Goal: Task Accomplishment & Management: Complete application form

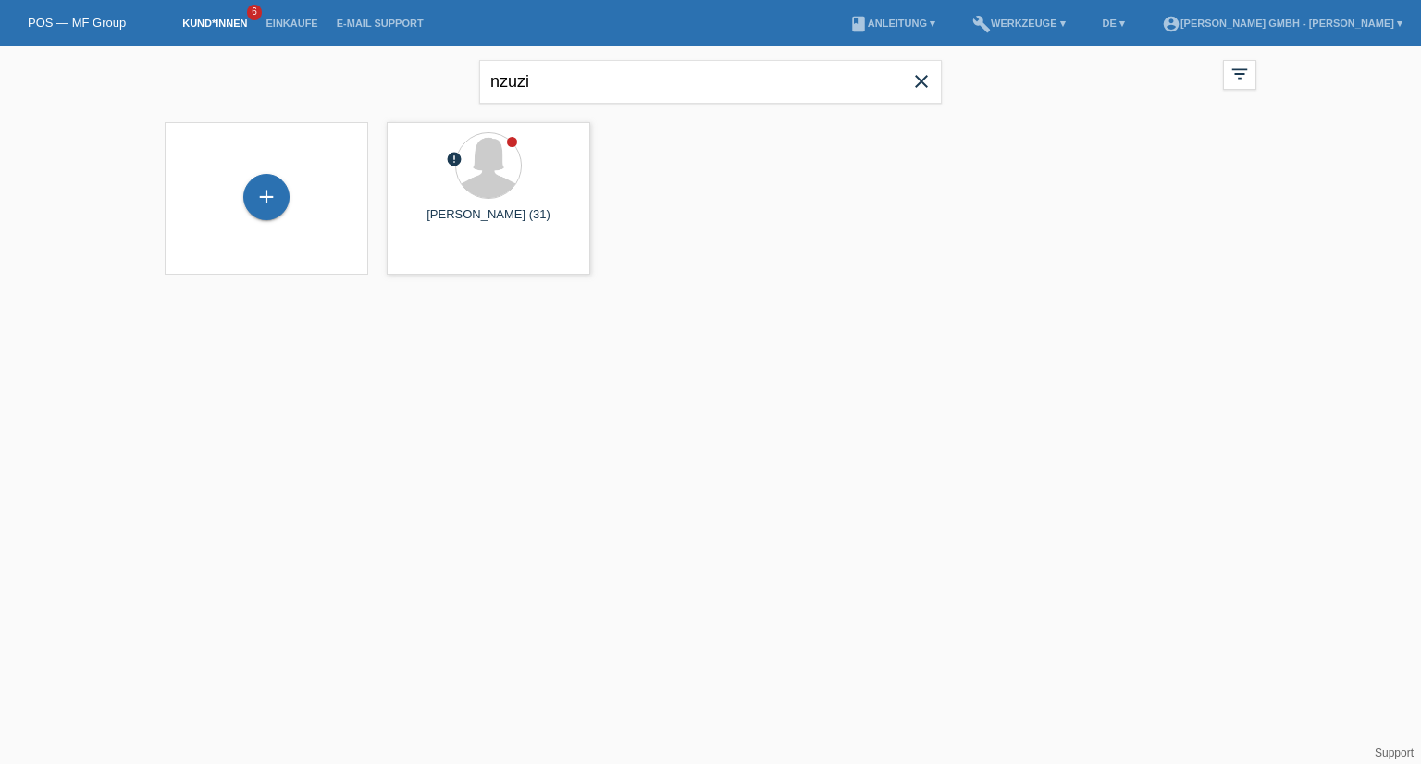
click at [694, 261] on div "+ error Jalene Nzuzi Ditutala (31) launch Anzeigen" at bounding box center [710, 198] width 1110 height 171
click at [218, 19] on link "Kund*innen" at bounding box center [214, 23] width 83 height 11
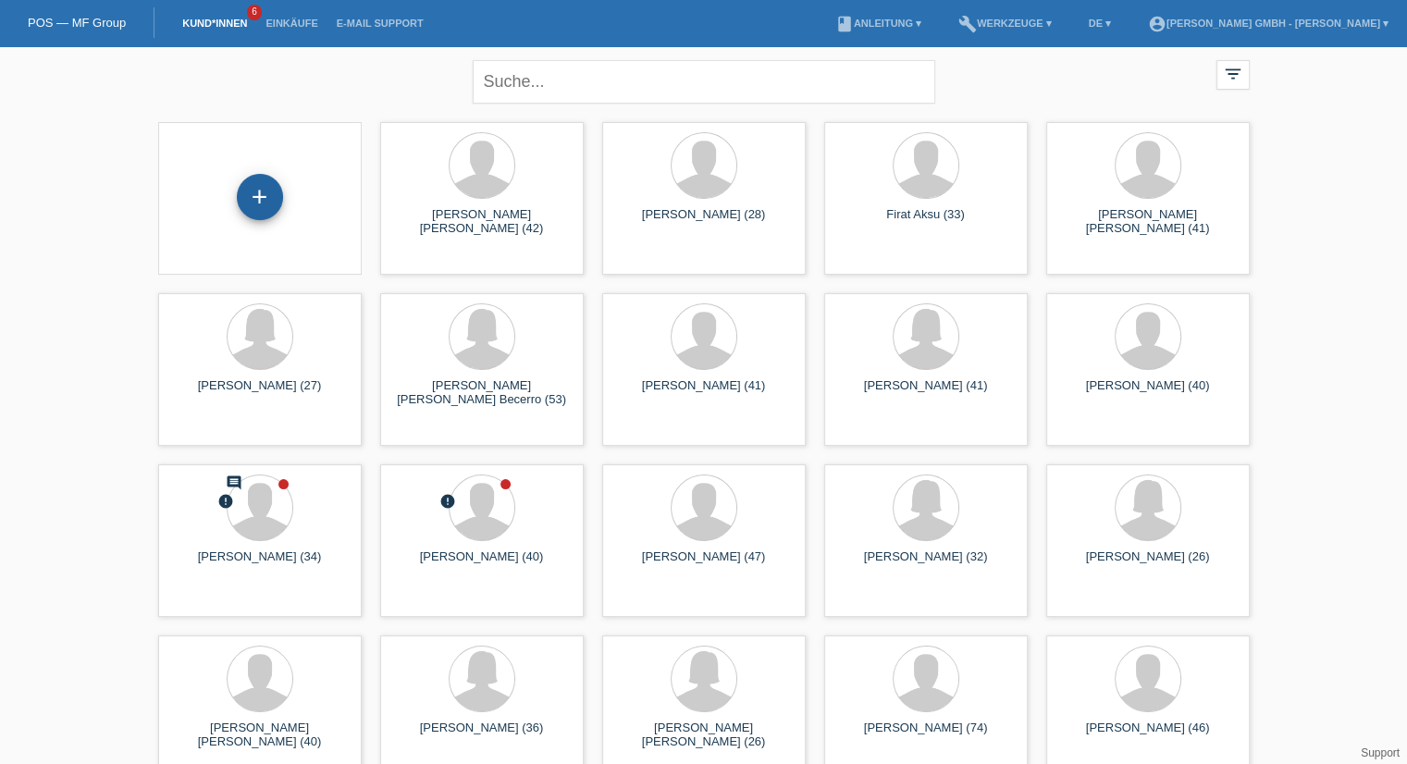
click at [255, 191] on div "+" at bounding box center [260, 197] width 46 height 46
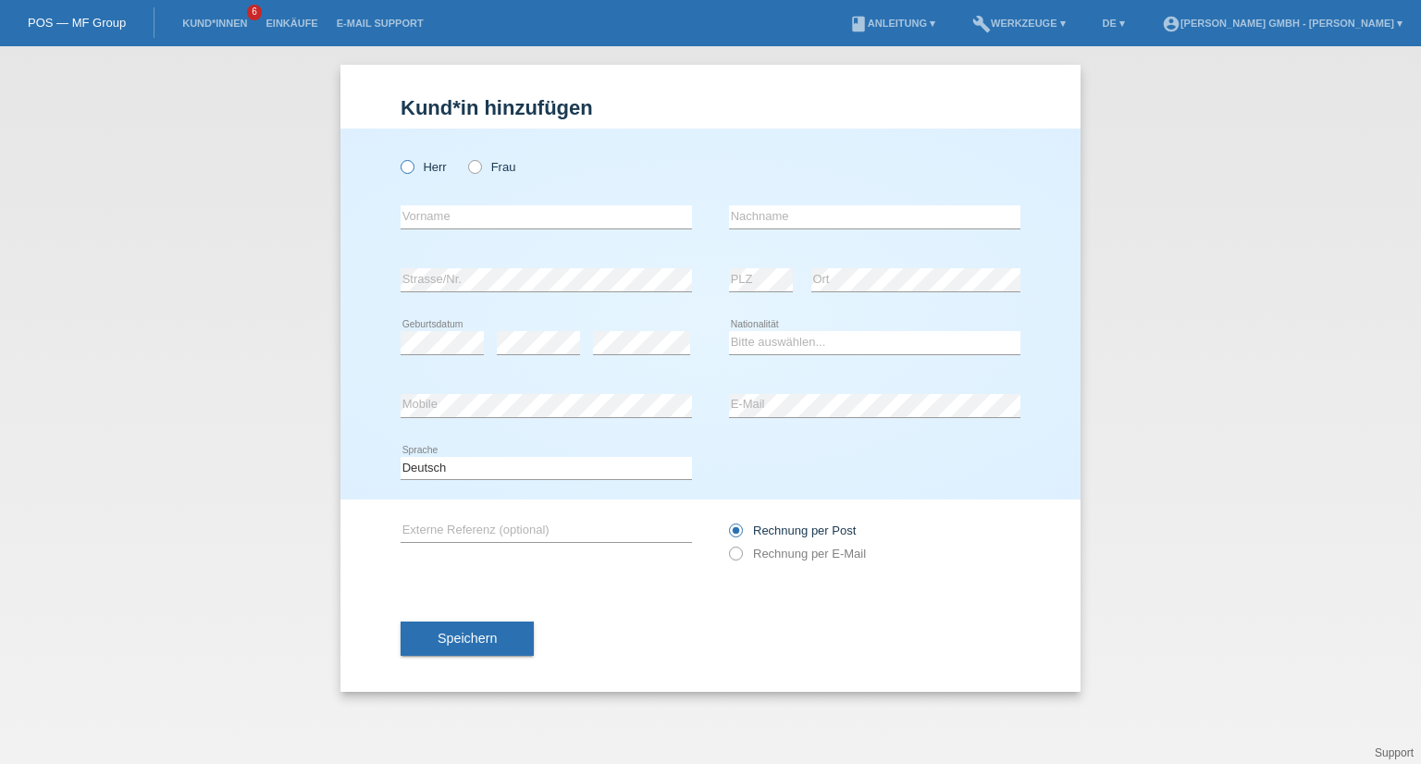
click at [440, 165] on label "Herr" at bounding box center [424, 167] width 46 height 14
click at [413, 165] on input "Herr" at bounding box center [407, 166] width 12 height 12
radio input "true"
click at [442, 227] on input "text" at bounding box center [546, 216] width 291 height 23
click at [802, 554] on label "Rechnung per E-Mail" at bounding box center [797, 554] width 137 height 14
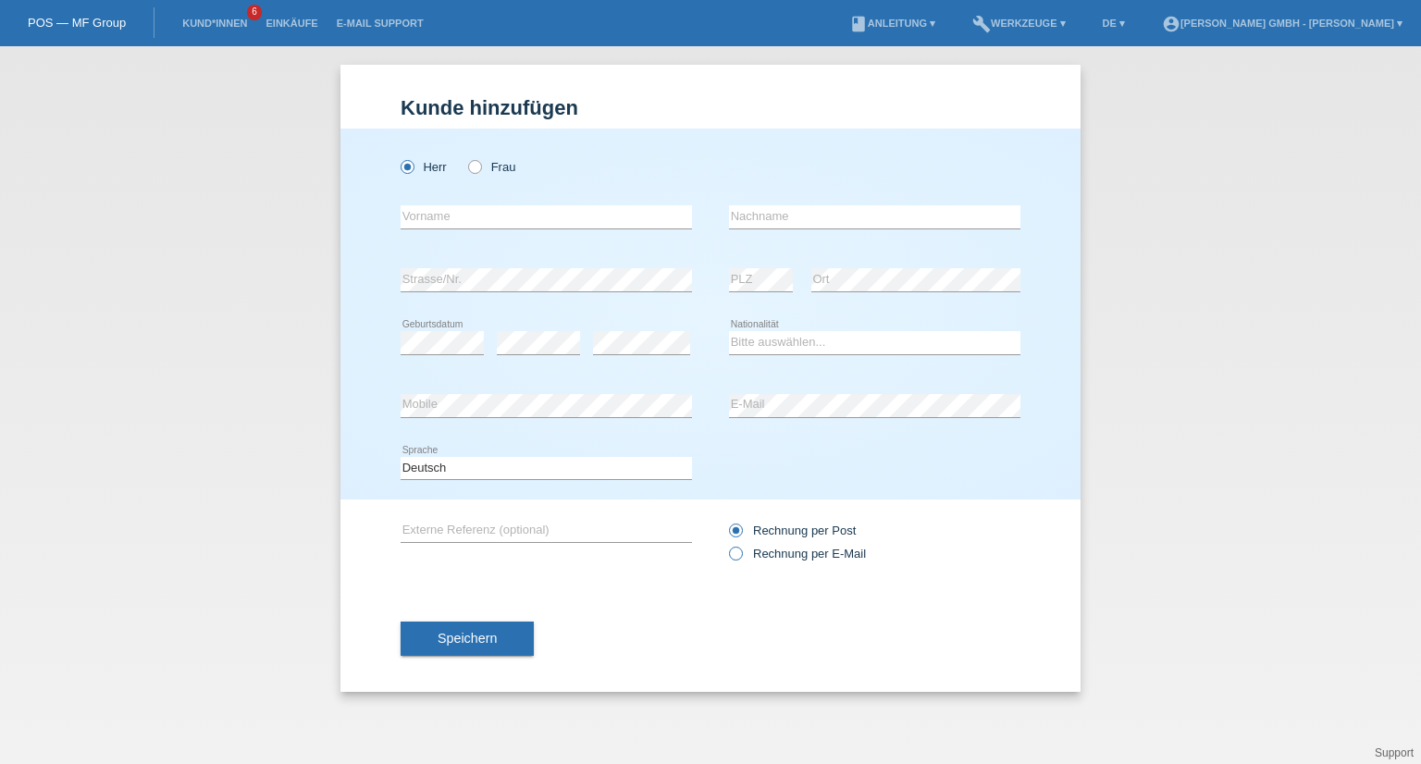
click at [741, 554] on input "Rechnung per E-Mail" at bounding box center [735, 558] width 12 height 23
radio input "true"
click at [1248, 362] on div "Kund*in hinzufügen Kunde hinzufügen Kundin hinzufügen Herr Frau error Vorname e…" at bounding box center [710, 405] width 1421 height 718
click at [404, 213] on input "text" at bounding box center [546, 216] width 291 height 23
paste input "Thien Son"
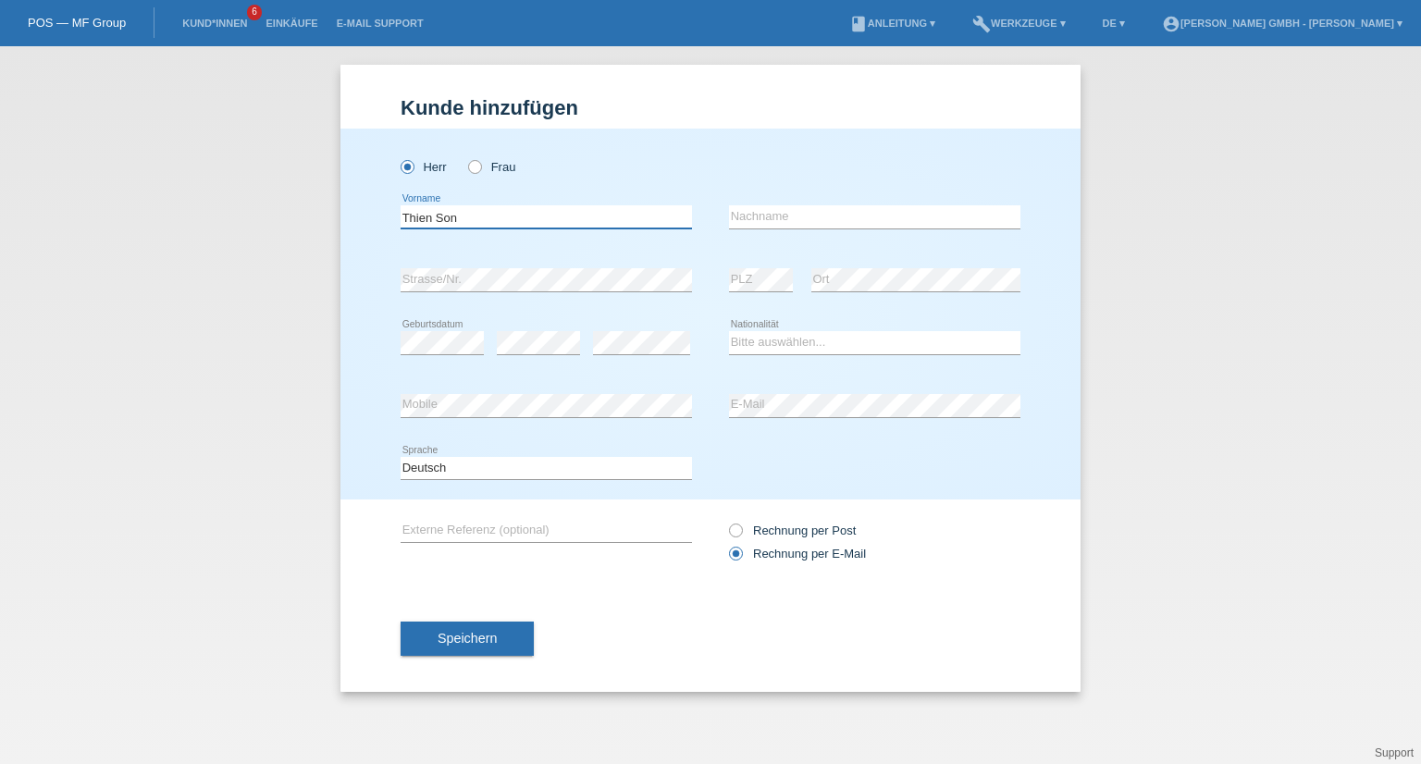
type input "Thien Son"
click at [725, 226] on div "Thien Son error Vorname error Nachname" at bounding box center [711, 217] width 620 height 63
click at [737, 216] on input "text" at bounding box center [874, 216] width 291 height 23
paste input "Nguyen"
type input "Nguyen"
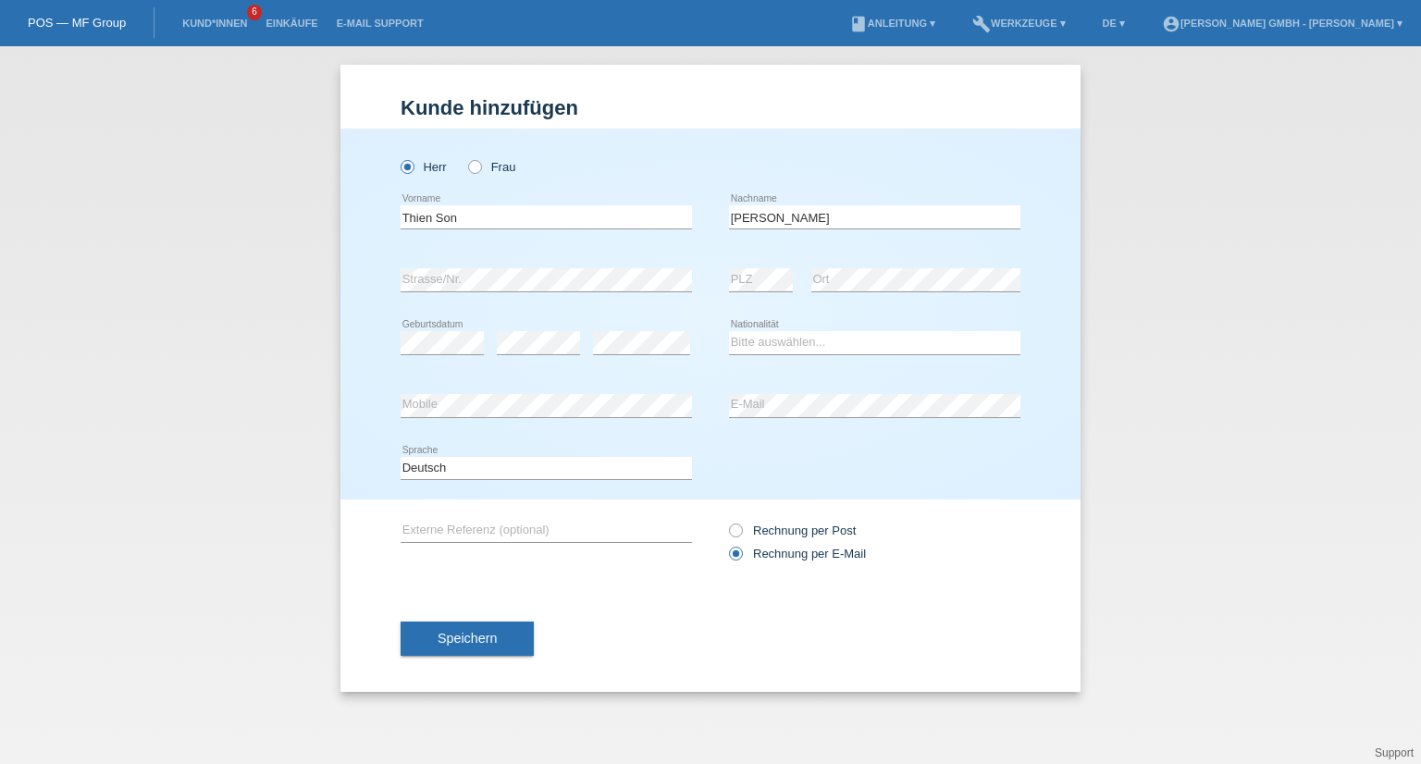
click at [420, 355] on div "error Geburtsdatum" at bounding box center [442, 343] width 83 height 63
click at [766, 346] on select "Bitte auswählen... Schweiz Deutschland Liechtenstein Österreich ------------ Af…" at bounding box center [874, 342] width 291 height 22
select select "VN"
click at [729, 331] on select "Bitte auswählen... Schweiz Deutschland Liechtenstein Österreich ------------ Af…" at bounding box center [874, 342] width 291 height 22
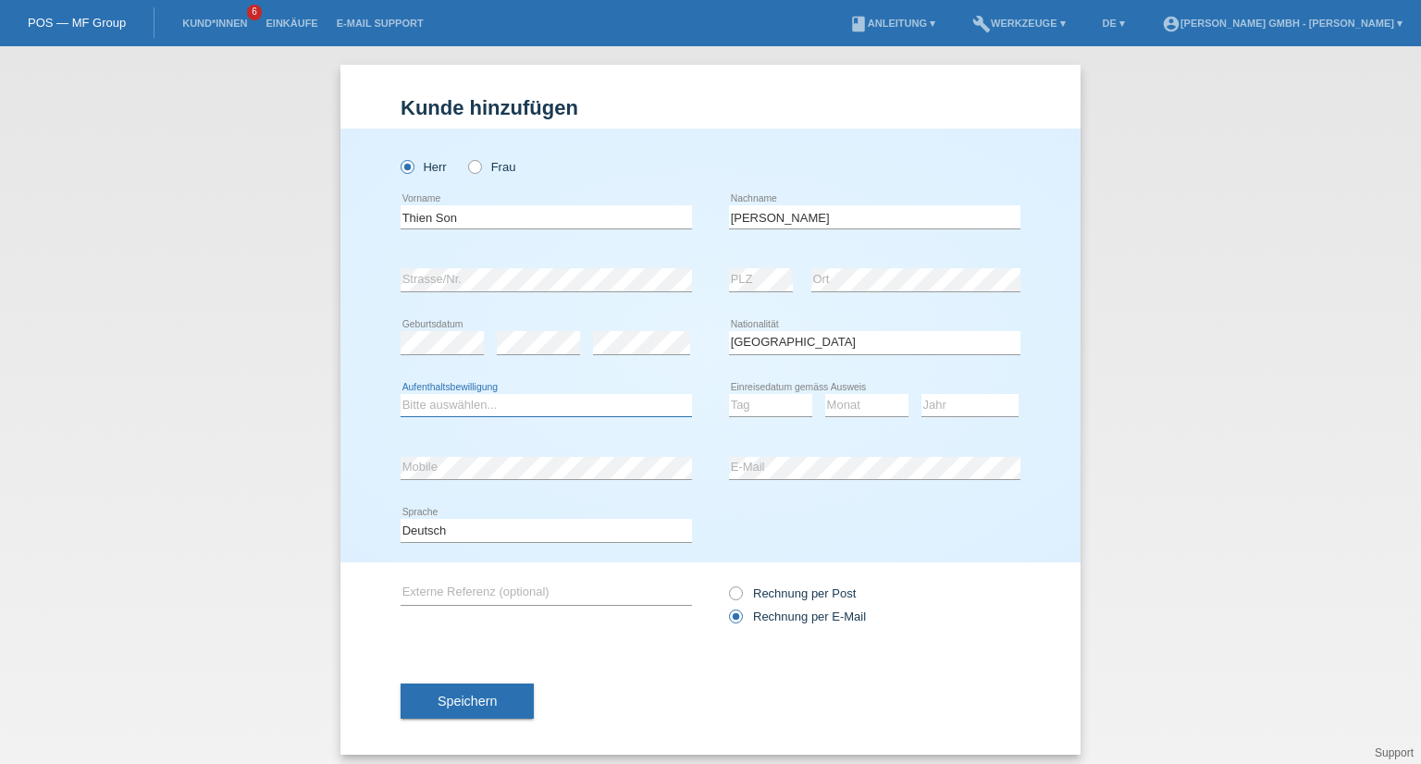
click at [475, 405] on select "Bitte auswählen... C B B - Flüchtlingsstatus Andere" at bounding box center [546, 405] width 291 height 22
select select "C"
click at [401, 394] on select "Bitte auswählen... C B B - Flüchtlingsstatus Andere" at bounding box center [546, 405] width 291 height 22
click at [760, 404] on select "Tag 01 02 03 04 05 06 07 08 09 10 11" at bounding box center [770, 405] width 83 height 22
select select "15"
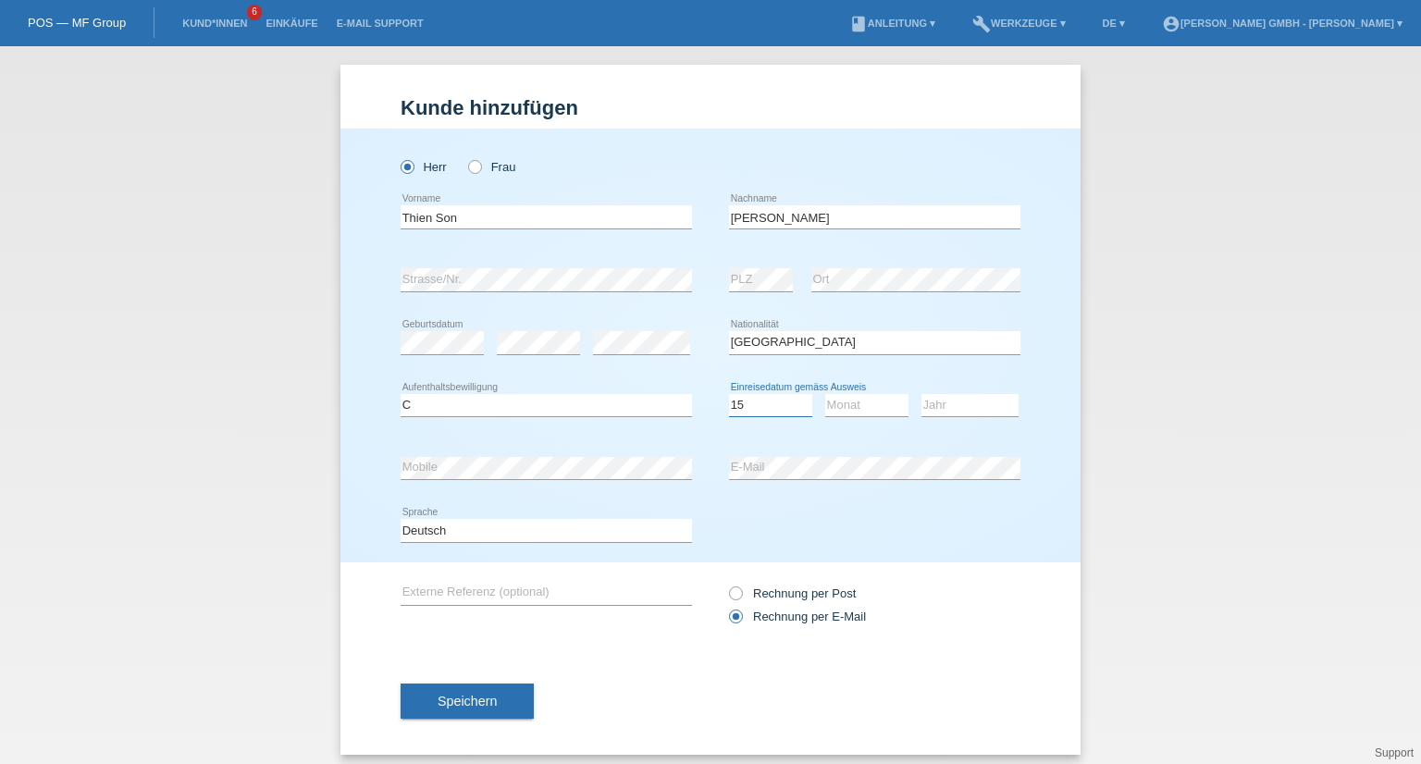
click at [729, 394] on select "Tag 01 02 03 04 05 06 07 08 09 10 11" at bounding box center [770, 405] width 83 height 22
click at [844, 408] on select "Monat 01 02 03 04 05 06 07 08 09 10 11" at bounding box center [866, 405] width 83 height 22
select select "05"
click at [825, 394] on select "Monat 01 02 03 04 05 06 07 08 09 10 11" at bounding box center [866, 405] width 83 height 22
click at [950, 401] on select "Jahr 2025 2024 2023 2022 2021 2020 2019 2018 2017 2016 2015 2014 2013 2012 2011…" at bounding box center [969, 405] width 97 height 22
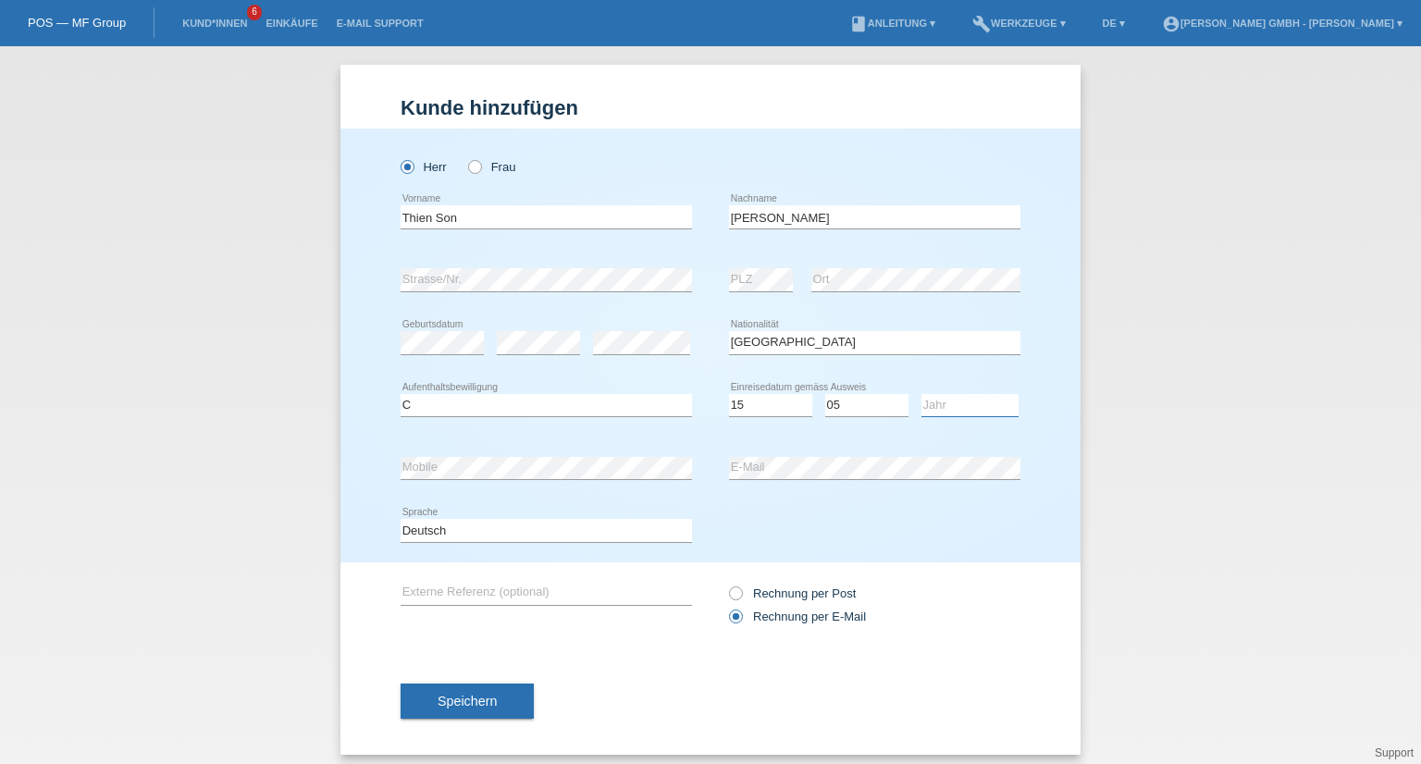
select select "2013"
click at [921, 394] on select "Jahr 2025 2024 2023 2022 2021 2020 2019 2018 2017 2016 2015 2014 2013 2012 2011…" at bounding box center [969, 405] width 97 height 22
click at [485, 697] on span "Speichern" at bounding box center [467, 701] width 59 height 15
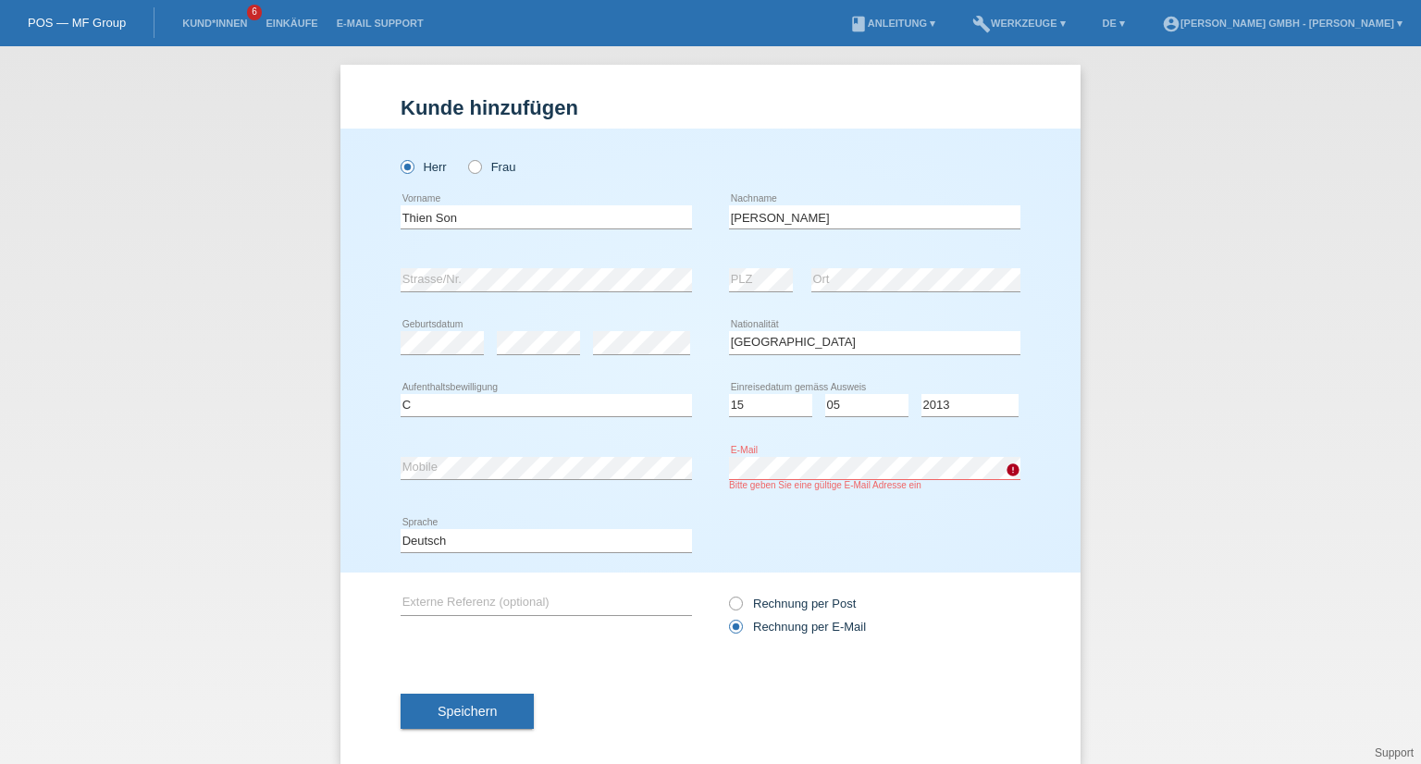
click at [719, 458] on div "error Mobile error E-Mail Bitte geben Sie eine gültige E-Mail Adresse ein" at bounding box center [711, 473] width 620 height 73
click at [765, 541] on div "Deutsch Français Italiano English error Sprache" at bounding box center [711, 541] width 620 height 63
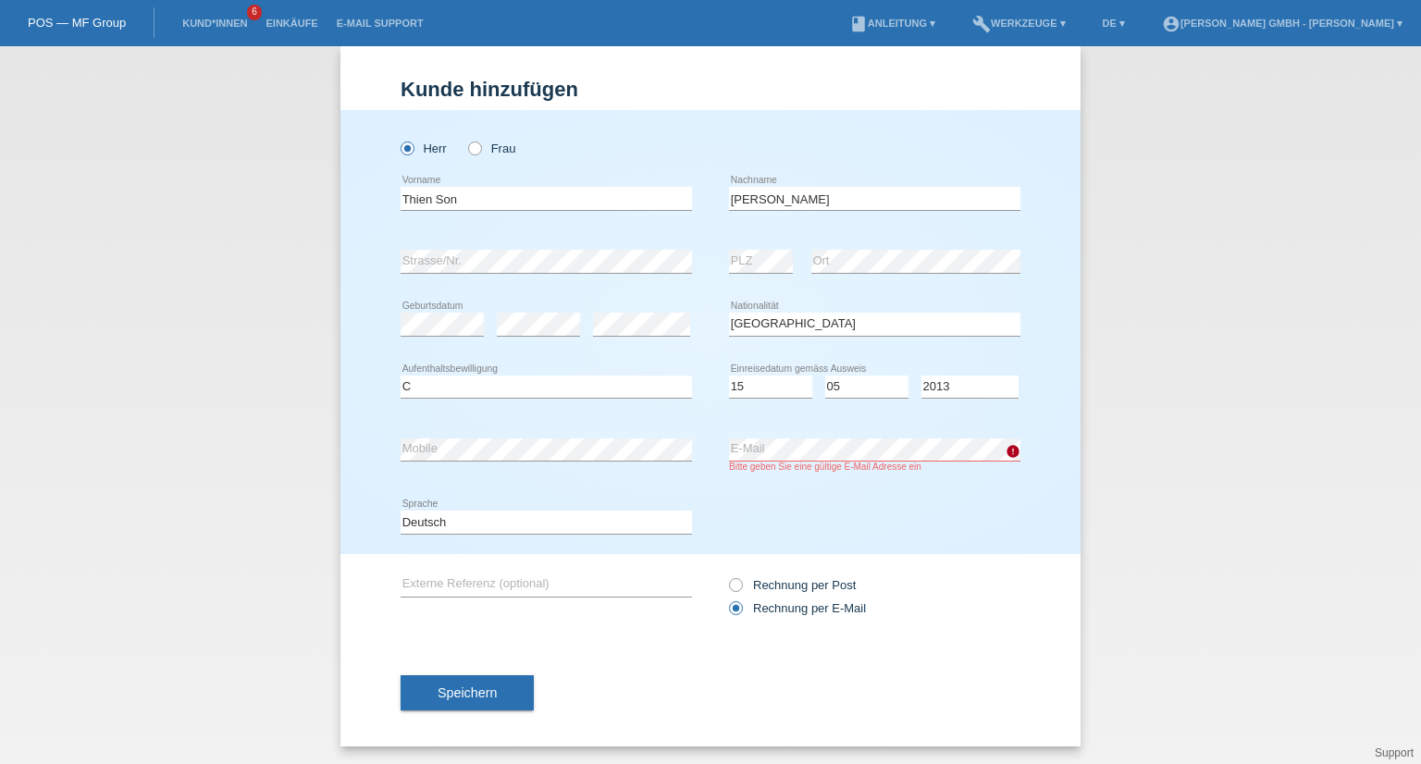
click at [490, 695] on button "Speichern" at bounding box center [467, 692] width 133 height 35
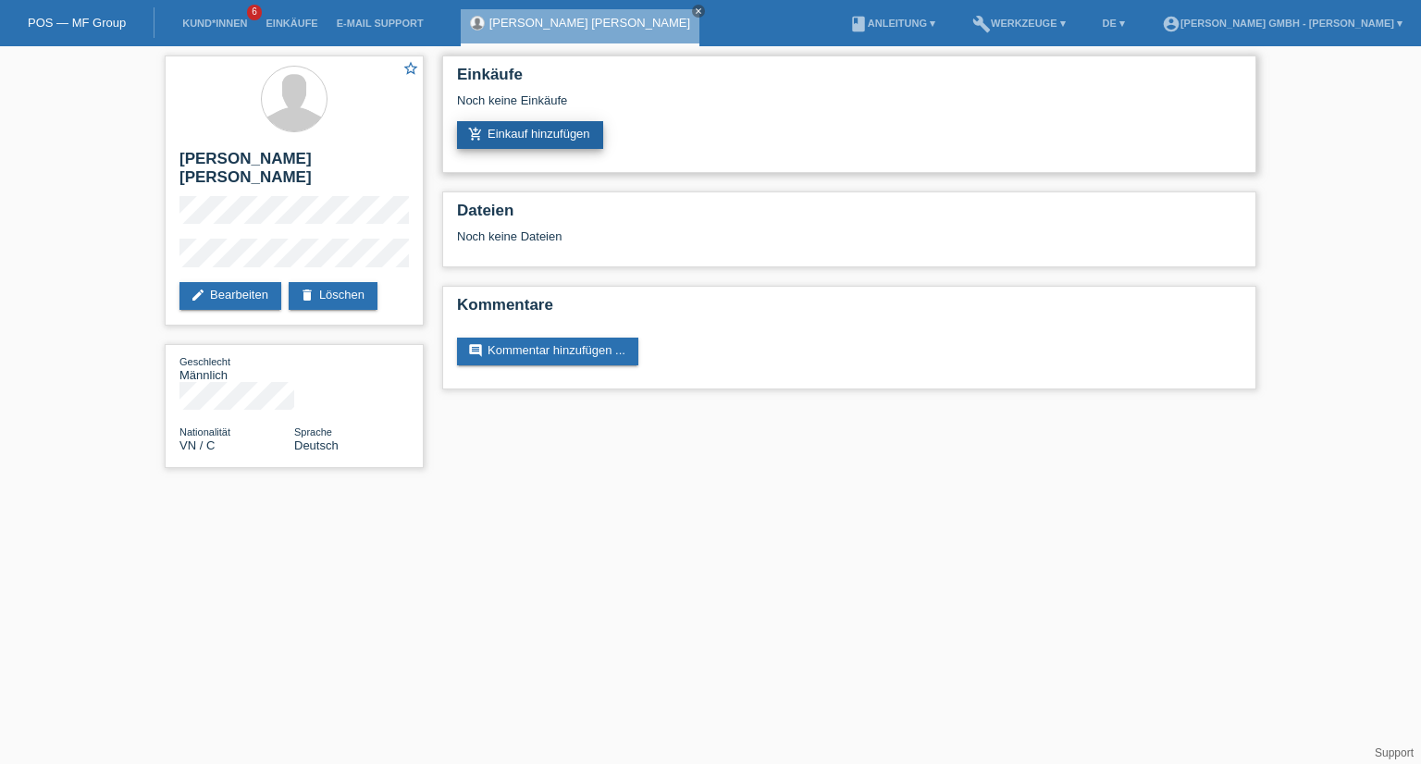
drag, startPoint x: 530, startPoint y: 131, endPoint x: 544, endPoint y: 144, distance: 19.0
click at [529, 131] on link "add_shopping_cart Einkauf hinzufügen" at bounding box center [530, 135] width 146 height 28
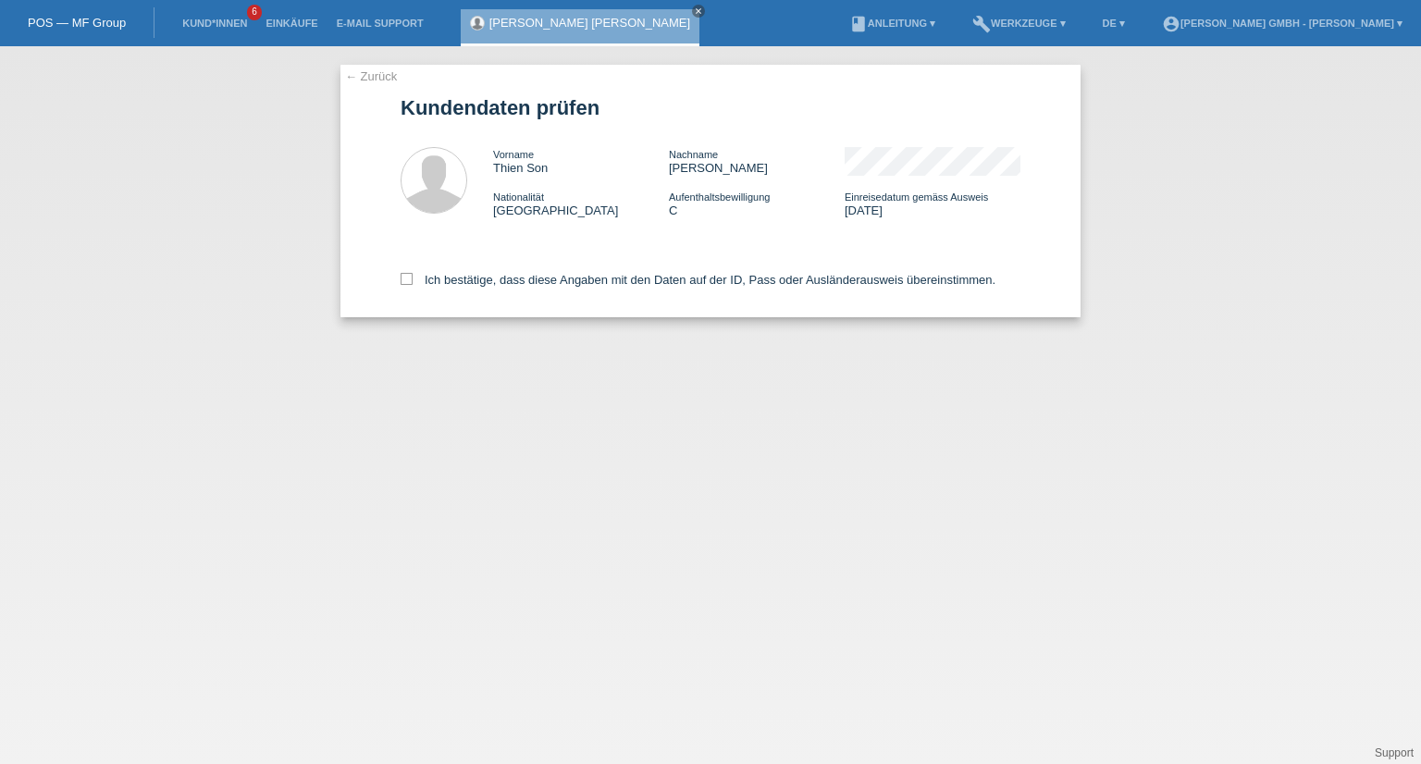
click at [454, 269] on div "Ich bestätige, dass diese Angaben mit den Daten auf der ID, Pass oder Ausländer…" at bounding box center [711, 276] width 620 height 81
click at [474, 276] on label "Ich bestätige, dass diese Angaben mit den Daten auf der ID, Pass oder Ausländer…" at bounding box center [698, 280] width 595 height 14
click at [413, 276] on input "Ich bestätige, dass diese Angaben mit den Daten auf der ID, Pass oder Ausländer…" at bounding box center [407, 279] width 12 height 12
checkbox input "true"
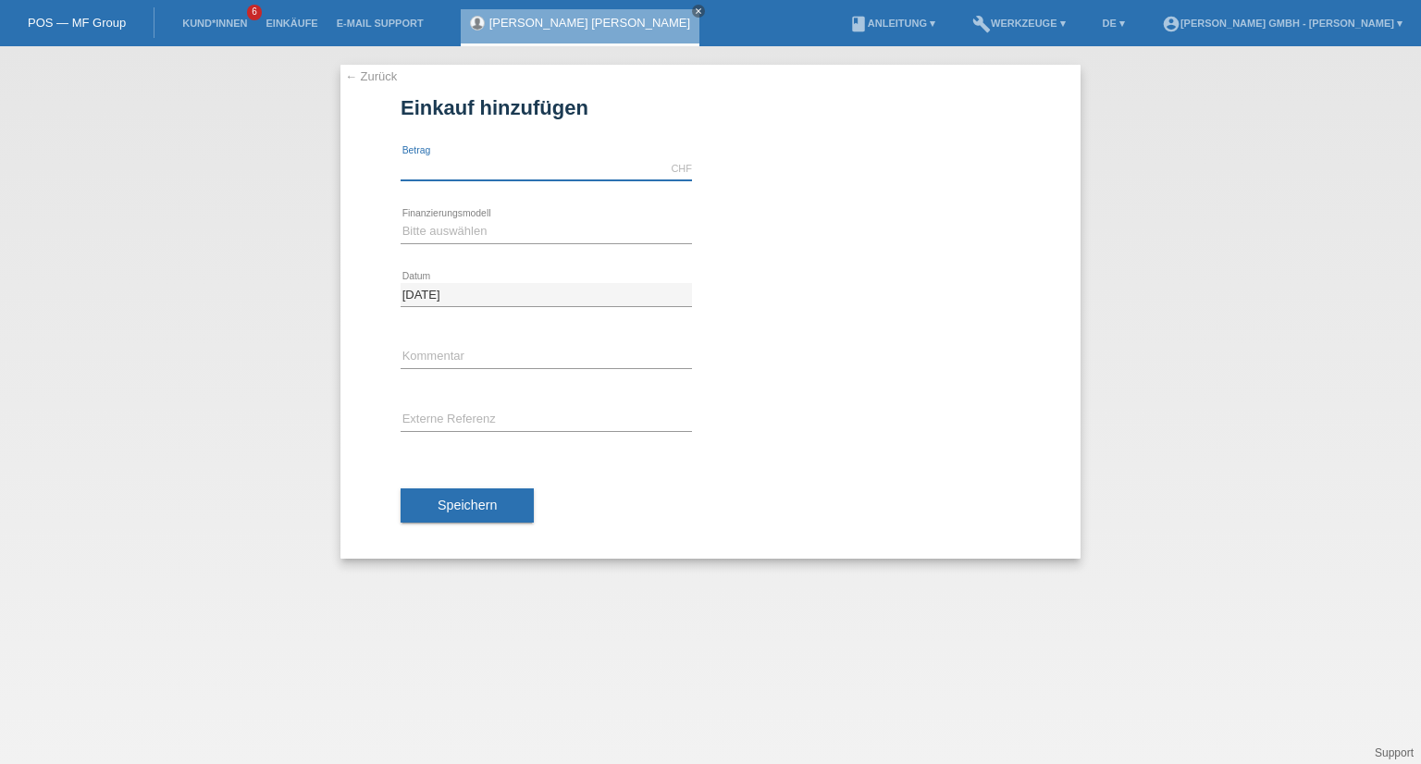
click at [449, 171] on input "text" at bounding box center [546, 168] width 291 height 23
type input "2500.00"
click at [445, 239] on select "Bitte auswählen Kauf auf Rechnung mit Teilzahlungsoption Fixe Raten" at bounding box center [546, 231] width 291 height 22
select select "198"
click at [401, 220] on select "Bitte auswählen Kauf auf Rechnung mit Teilzahlungsoption Fixe Raten" at bounding box center [546, 231] width 291 height 22
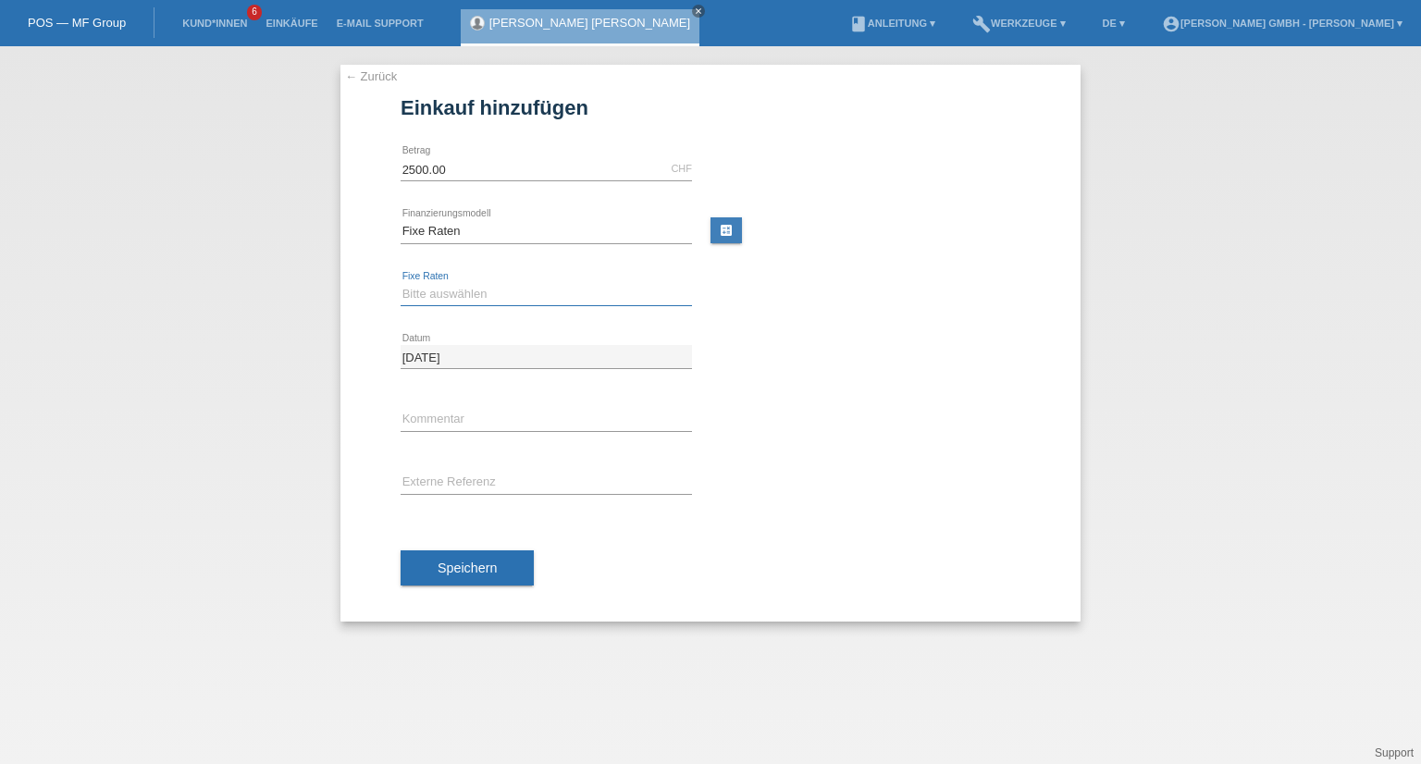
click at [448, 297] on select "Bitte auswählen 12 Raten 24 Raten" at bounding box center [546, 294] width 291 height 22
select select "532"
click at [401, 283] on select "Bitte auswählen 12 Raten 24 Raten" at bounding box center [546, 294] width 291 height 22
click at [445, 475] on input "text" at bounding box center [546, 482] width 291 height 23
click at [471, 567] on span "Speichern" at bounding box center [467, 568] width 59 height 15
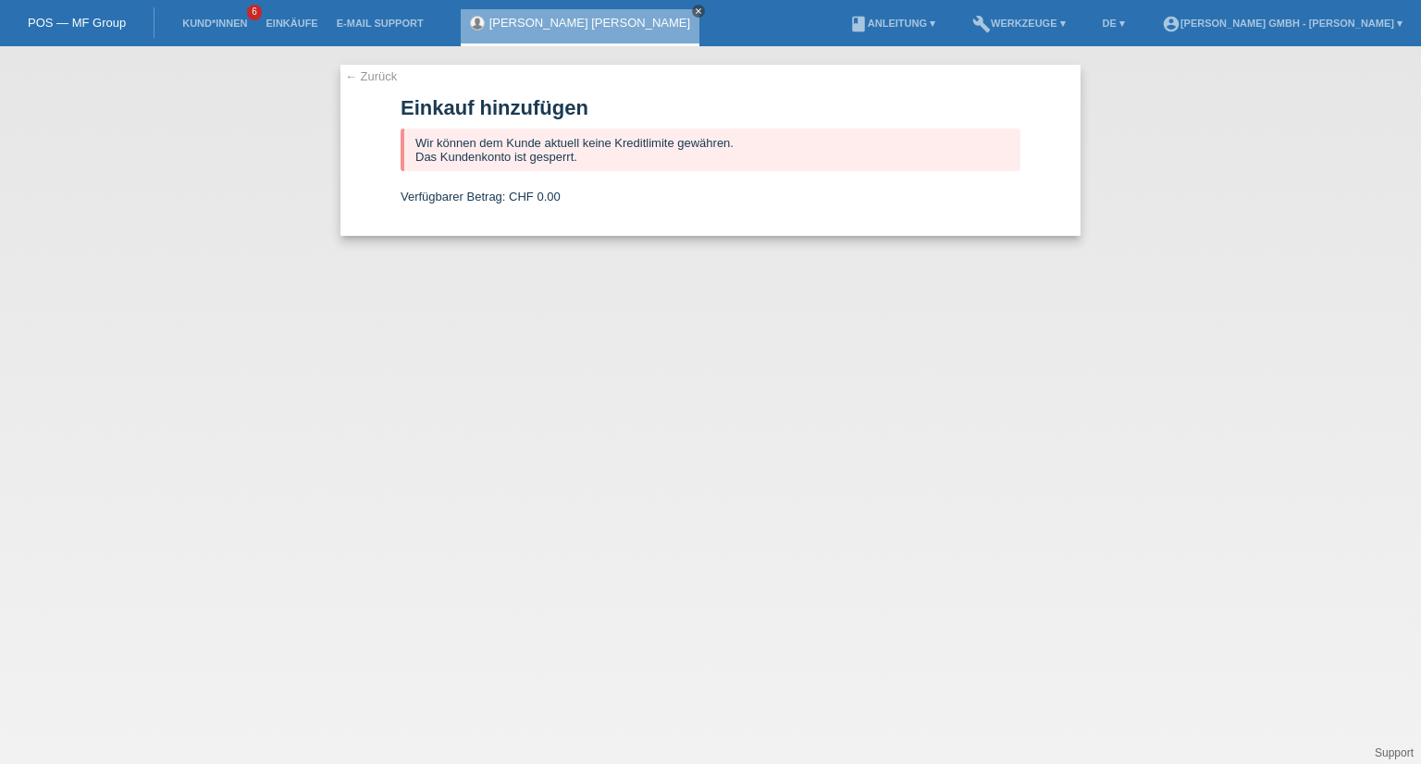
click at [694, 12] on icon "close" at bounding box center [698, 10] width 9 height 9
click at [364, 72] on link "← Zurück" at bounding box center [371, 76] width 52 height 14
click at [218, 14] on li "Kund*innen 6" at bounding box center [214, 23] width 83 height 47
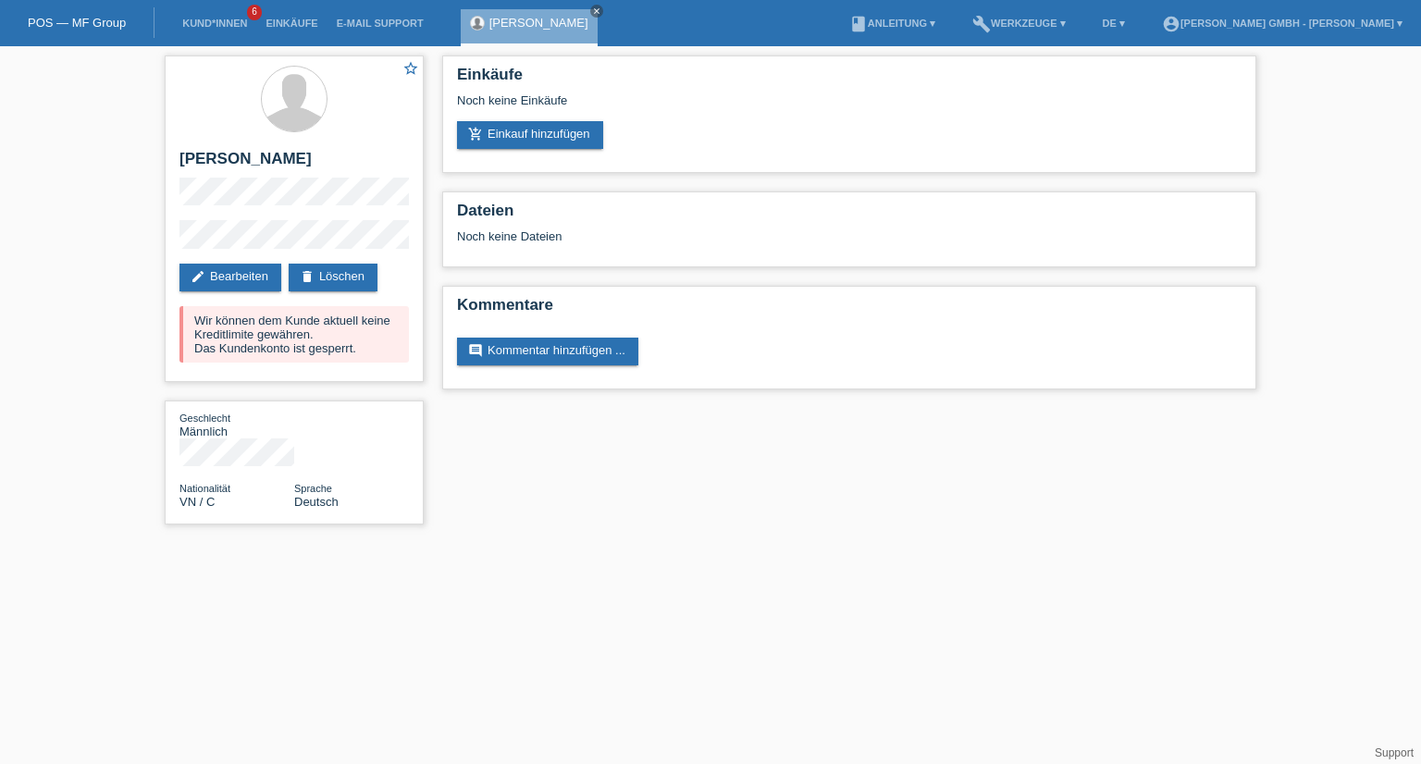
click at [670, 543] on html "POS — MF Group Kund*innen 6 Einkäufe E-Mail Support Thien Son Nguyen close" at bounding box center [710, 271] width 1421 height 543
click at [599, 14] on icon "close" at bounding box center [596, 10] width 9 height 9
